Goal: Task Accomplishment & Management: Use online tool/utility

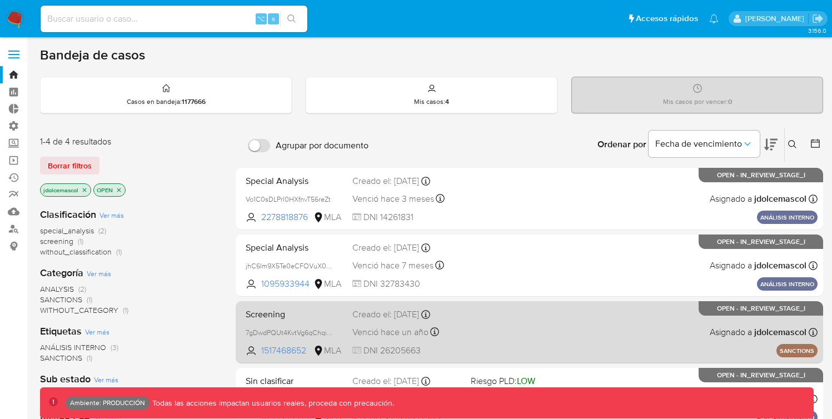
click at [495, 322] on div "Screening 7gDwdPQUt4KvtVg6qChqiWKa 1517468652 MLA Creado el: [DATE] Creado el: …" at bounding box center [529, 332] width 576 height 56
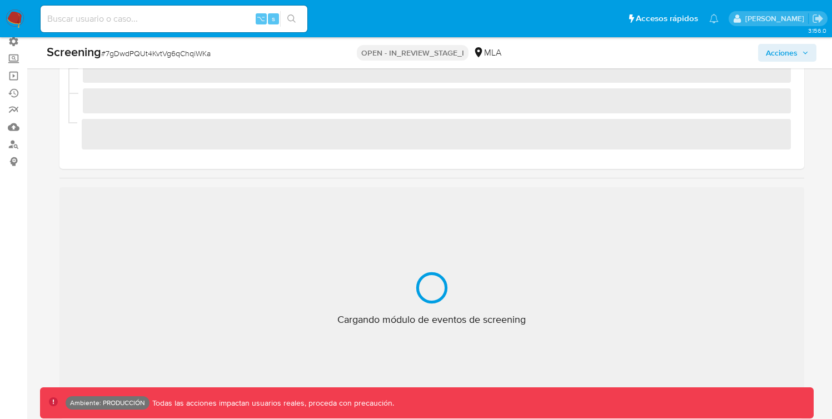
scroll to position [523, 0]
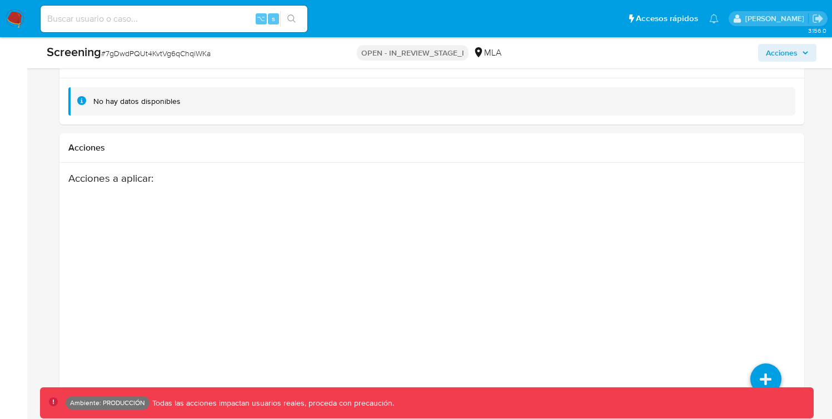
select select "10"
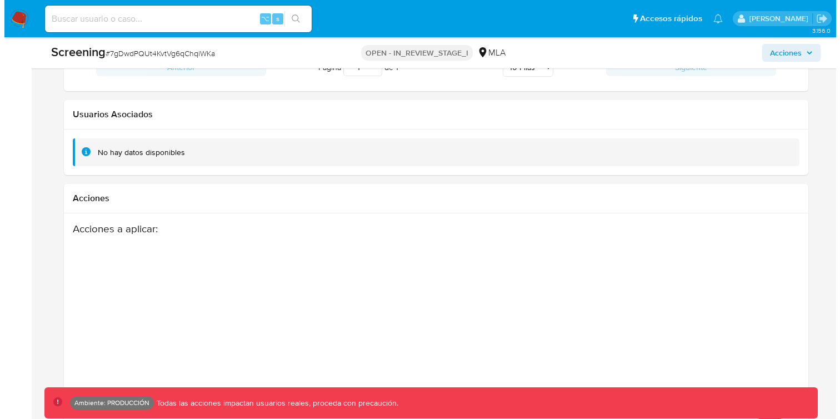
scroll to position [1872, 0]
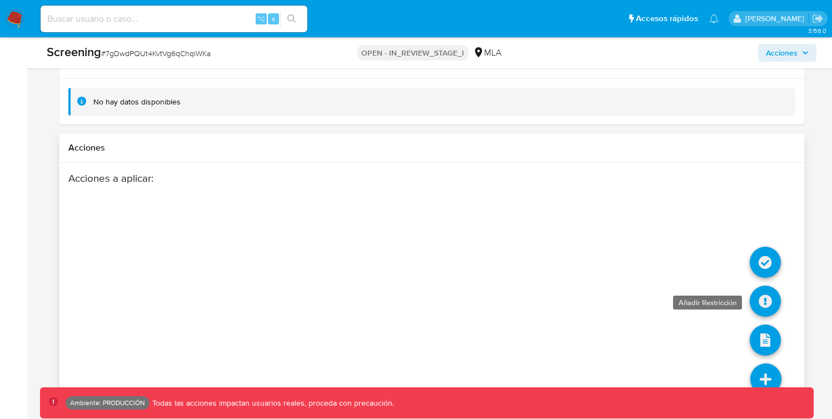
click at [762, 304] on icon at bounding box center [764, 301] width 31 height 31
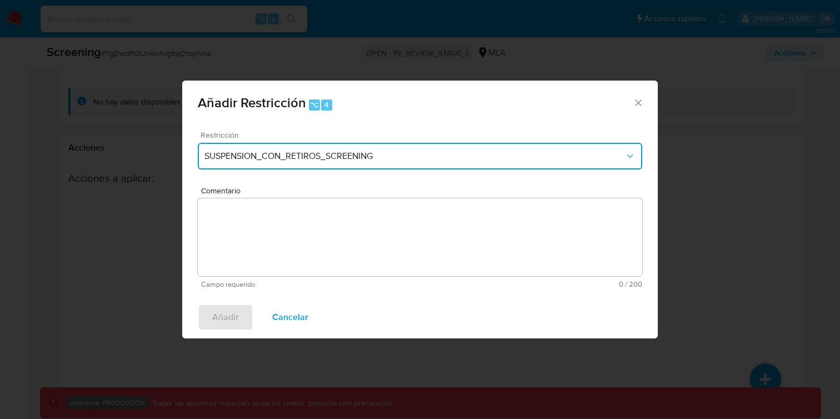
click at [417, 158] on span "SUSPENSION_CON_RETIROS_SCREENING" at bounding box center [414, 156] width 420 height 11
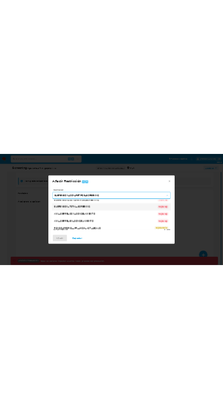
scroll to position [0, 0]
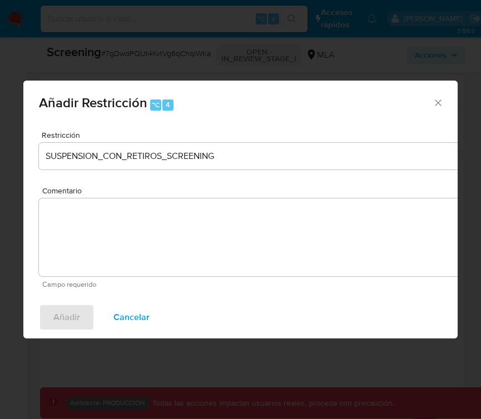
click at [342, 210] on div "Añadir Restricción ⌥ 4 Restricción SUSPENSION_CON_RETIROS_SCREENING Comentario …" at bounding box center [240, 209] width 481 height 419
